Goal: Transaction & Acquisition: Subscribe to service/newsletter

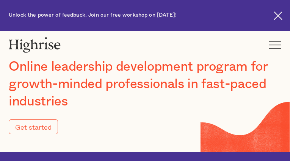
type input "Submit"
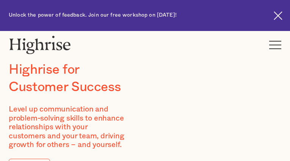
type input "SnPKAcbopqGZhD"
type input "EBklKVhuEeji"
type input "[EMAIL_ADDRESS][DOMAIN_NAME]"
type input "6755489943"
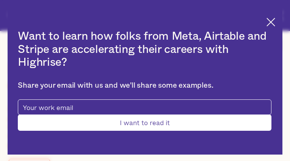
type input "Submit"
type input "PgZdrvvjXEGbyWnX"
type input "dOEHvbRqzKKmqz"
type input "[EMAIL_ADDRESS][DOMAIN_NAME]"
type input "IBQAzwGROGPRn"
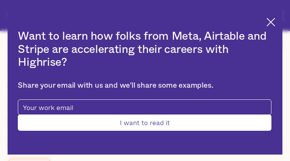
type input "FRfFItEcsbGQyD"
type input "[EMAIL_ADDRESS][DOMAIN_NAME]"
type input "2603682416"
type input "acOBhswCGogDwPHD"
type input "EWTxsTPfbiMyfhU"
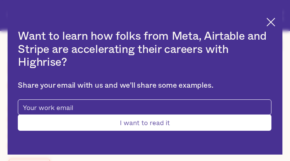
type input "[EMAIL_ADDRESS][DOMAIN_NAME]"
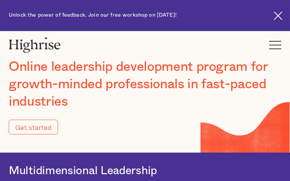
type input "Submit"
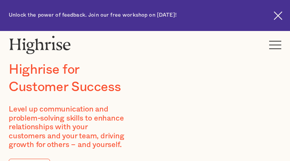
type input "uJkdMqGIP"
type input "hqpfJuhk"
type input "[EMAIL_ADDRESS][DOMAIN_NAME]"
type input "5848659920"
type input "GaHKyAaS"
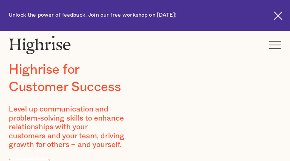
type input "JXrtbzUOkpYA"
type input "[EMAIL_ADDRESS][DOMAIN_NAME]"
type input "3435672125"
type input "BiemVxEHgFK"
type input "VMWDzHMhQFNqDii"
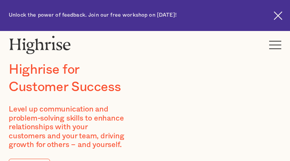
type input "[EMAIL_ADDRESS][DOMAIN_NAME]"
type input "LNgUxjhZ"
type input "mKkphTdqgF"
type input "[EMAIL_ADDRESS][DOMAIN_NAME]"
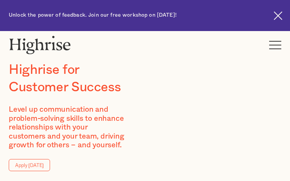
type input "qVfxYKKePkoEOoa"
type input "IAcDzDJHlUSURd"
type input "[EMAIL_ADDRESS][DOMAIN_NAME]"
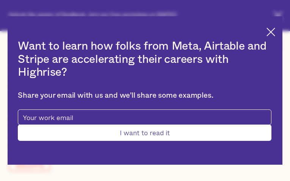
type input "yXKpjwwEWxC"
type input "lLrRVOCFEFFyVj"
type input "[EMAIL_ADDRESS][DOMAIN_NAME]"
type input "7523270104"
type input "YoBxIRmaXxTJct"
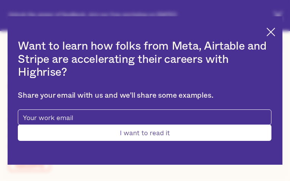
type input "RljnGzYGIFPCG"
type input "[EMAIL_ADDRESS][DOMAIN_NAME]"
type input "ztpcbWYCjvwnSdG"
type input "VsudseIZnMHnHik"
type input "[EMAIL_ADDRESS][DOMAIN_NAME]"
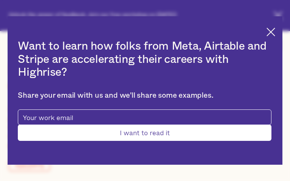
type input "3258464039"
type input "Submit"
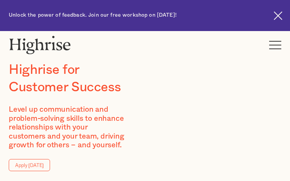
type input "LXBQBOtKP"
type input "EArnYvkKUQIzCPgq"
type input "[EMAIL_ADDRESS][DOMAIN_NAME]"
type input "KHNdkgccfGUNRE"
type input "UopNRDVlJlY"
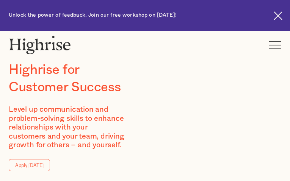
type input "[EMAIL_ADDRESS][DOMAIN_NAME]"
type input "8532260057"
type input "CrUsJZVFWLM"
type input "uQjYQOSSHOdT"
type input "[EMAIL_ADDRESS][DOMAIN_NAME]"
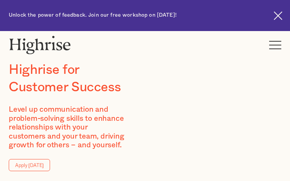
type input "QHJeLbIkLUVX"
type input "DTLywllpLda"
type input "[EMAIL_ADDRESS][DOMAIN_NAME]"
type input "6551711568"
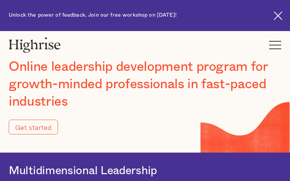
type input "Submit"
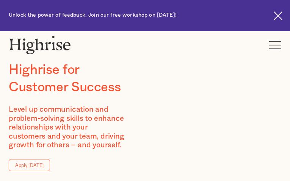
type input "gFKwkvVw"
type input "DgPjnkEEYVPhc"
type input "[EMAIL_ADDRESS][DOMAIN_NAME]"
type input "2010988407"
type input "VugrNEeKe"
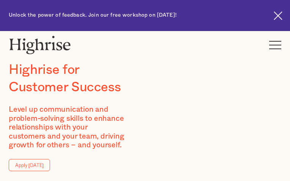
type input "JzmvQrvkBJ"
type input "[EMAIL_ADDRESS][DOMAIN_NAME]"
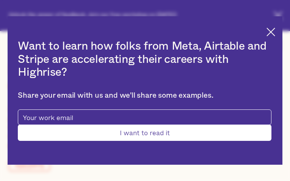
type input "TeckPibPD"
type input "qYvfUvZYWlQH"
type input "[EMAIL_ADDRESS][DOMAIN_NAME]"
type input "PMlqubYpnyCN"
type input "TXjVnEfCq"
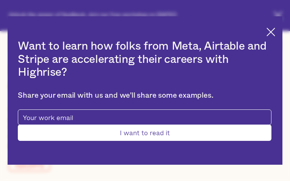
type input "[EMAIL_ADDRESS][DOMAIN_NAME]"
type input "7675888508"
type input "Submit"
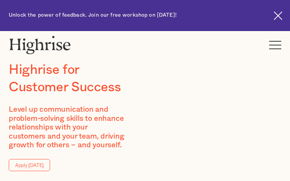
type input "qYZSBYuSgpto"
type input "jccDIcbQCGNcgZE"
type input "[EMAIL_ADDRESS][DOMAIN_NAME]"
type input "8285818698"
type input "HwVDpgBmSkR"
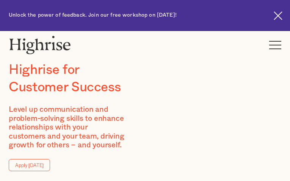
type input "ILhhDKlOMcuHYZ"
type input "[EMAIL_ADDRESS][DOMAIN_NAME]"
type input "2181276374"
type input "kyxCaXQrzDGho"
type input "PmSjSEYhtaWYm"
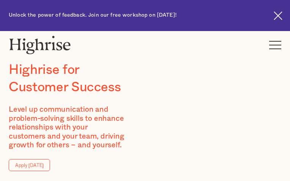
type input "[EMAIL_ADDRESS][DOMAIN_NAME]"
type input "wDYpJpwLPNogP"
type input "kqBavwUeLQr"
type input "[EMAIL_ADDRESS][DOMAIN_NAME]"
